Goal: Task Accomplishment & Management: Manage account settings

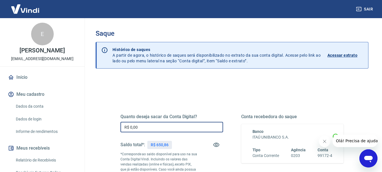
drag, startPoint x: 130, startPoint y: 127, endPoint x: 155, endPoint y: 125, distance: 24.7
click at [155, 125] on input "R$ 0,00" at bounding box center [172, 127] width 103 height 10
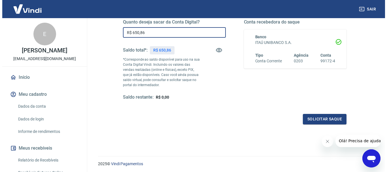
scroll to position [113, 0]
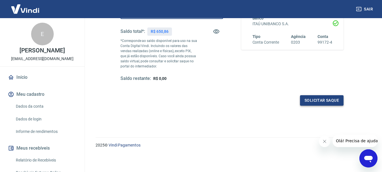
type input "R$ 650,86"
click at [319, 102] on button "Solicitar saque" at bounding box center [322, 100] width 44 height 10
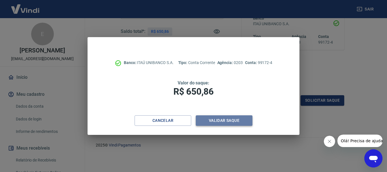
click at [209, 122] on button "Validar saque" at bounding box center [224, 120] width 57 height 10
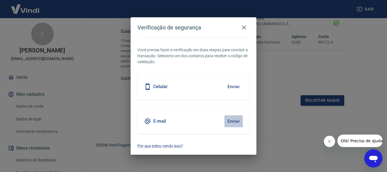
click at [233, 120] on button "Enviar" at bounding box center [233, 121] width 18 height 12
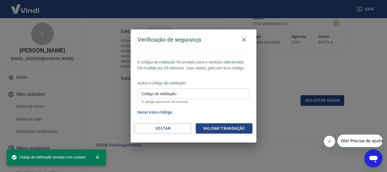
click at [179, 95] on input "Código de validação" at bounding box center [193, 93] width 112 height 10
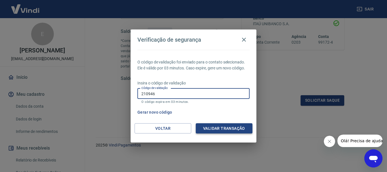
type input "210946"
click at [221, 130] on button "Validar transação" at bounding box center [224, 128] width 57 height 10
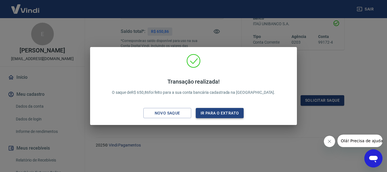
click at [221, 110] on button "Ir para o extrato" at bounding box center [220, 113] width 48 height 10
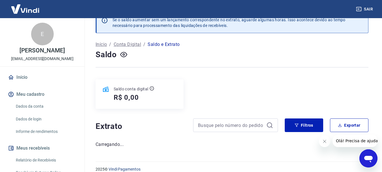
scroll to position [20, 0]
